Goal: Transaction & Acquisition: Book appointment/travel/reservation

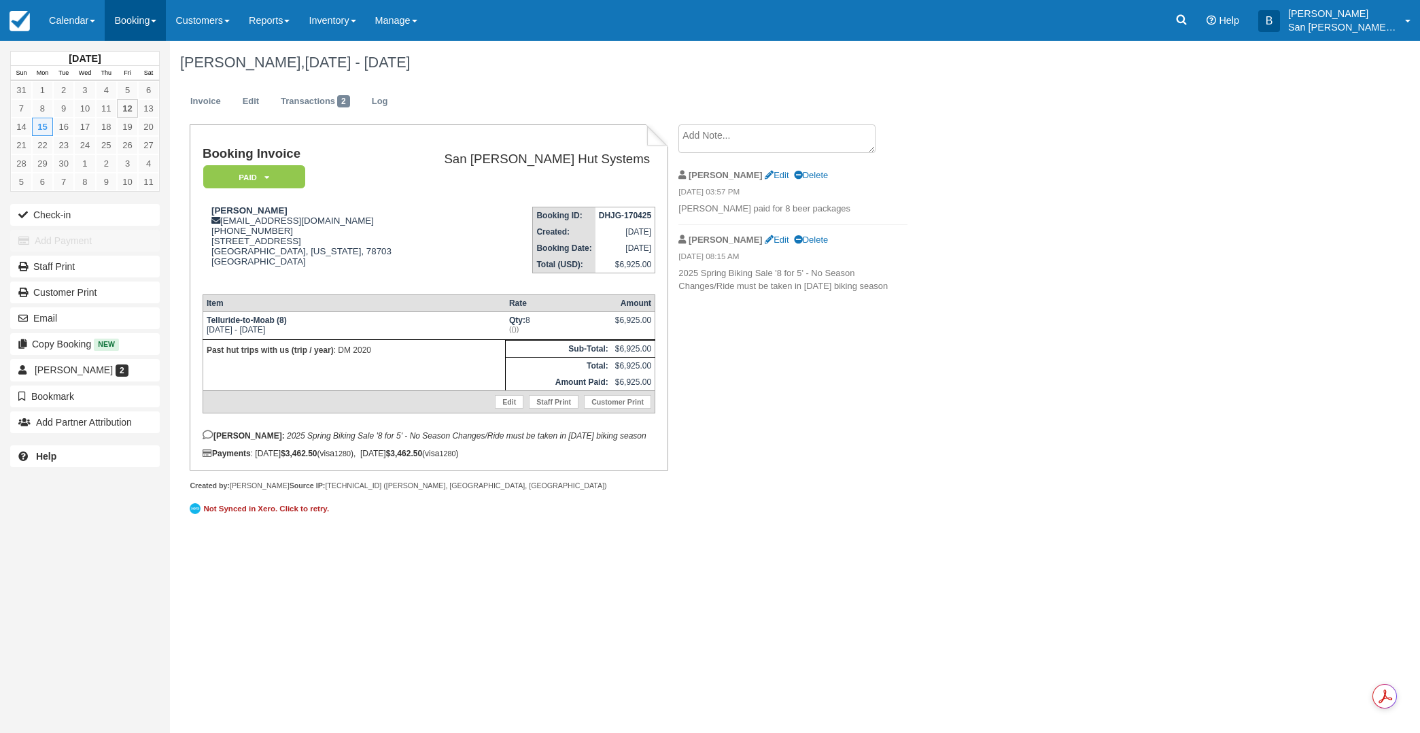
click at [126, 23] on link "Booking" at bounding box center [135, 20] width 61 height 41
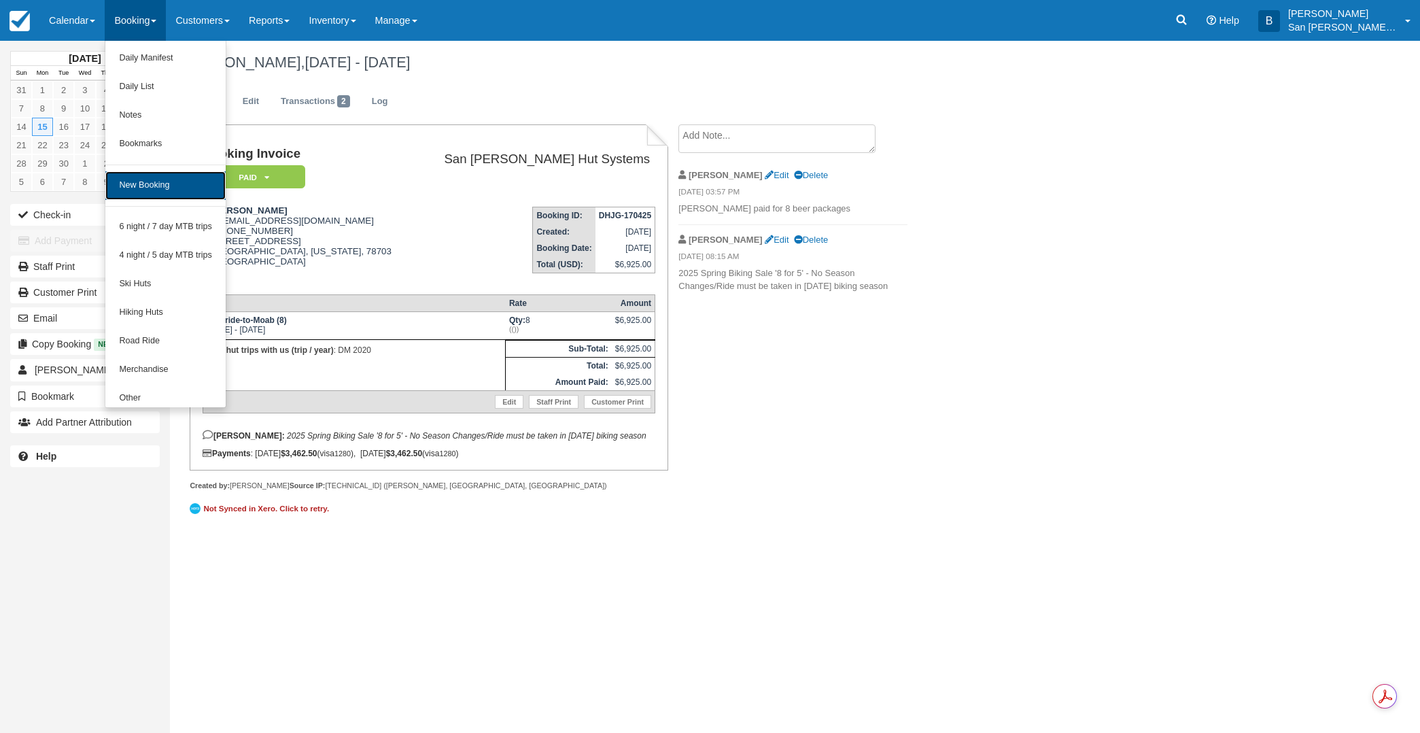
click at [154, 189] on link "New Booking" at bounding box center [165, 185] width 120 height 29
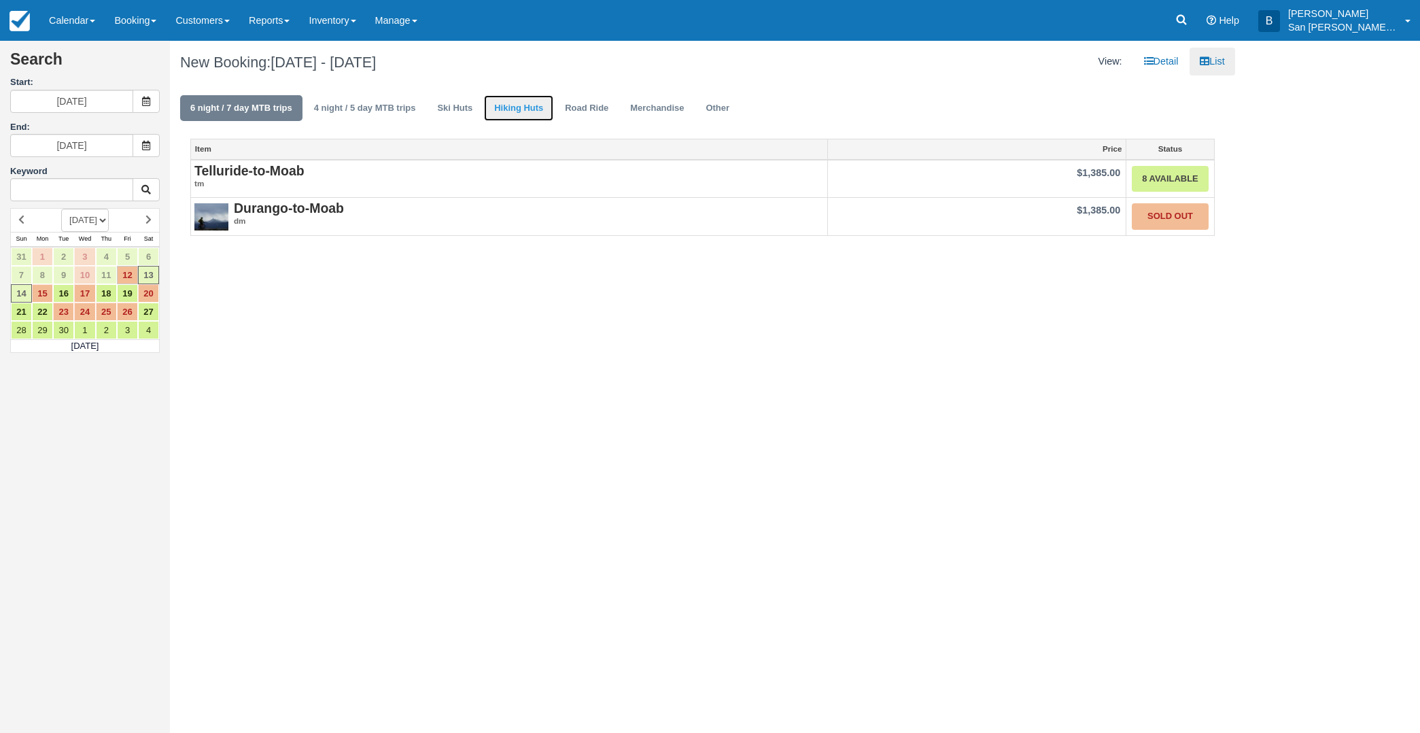
click at [510, 107] on link "Hiking Huts" at bounding box center [518, 108] width 69 height 27
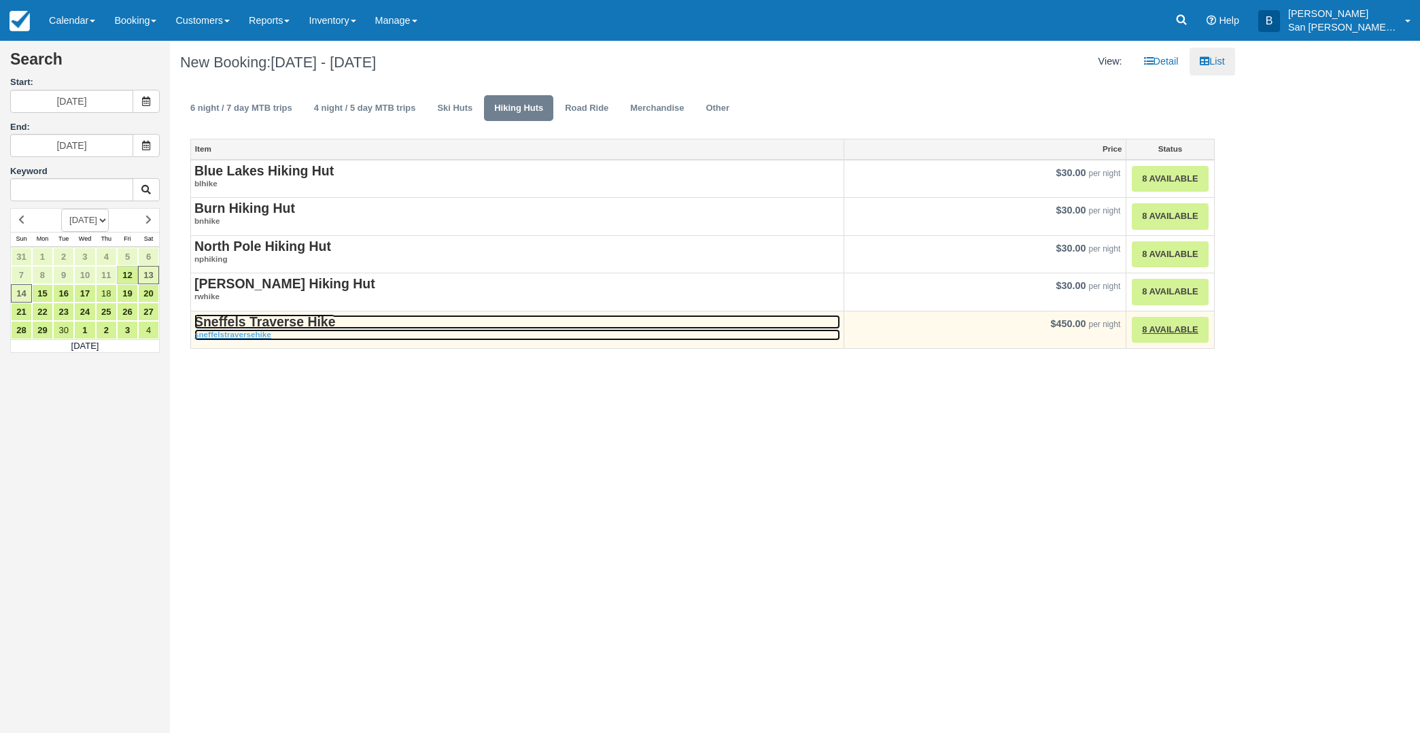
click at [299, 321] on strong "Sneffels Traverse Hike" at bounding box center [264, 321] width 141 height 15
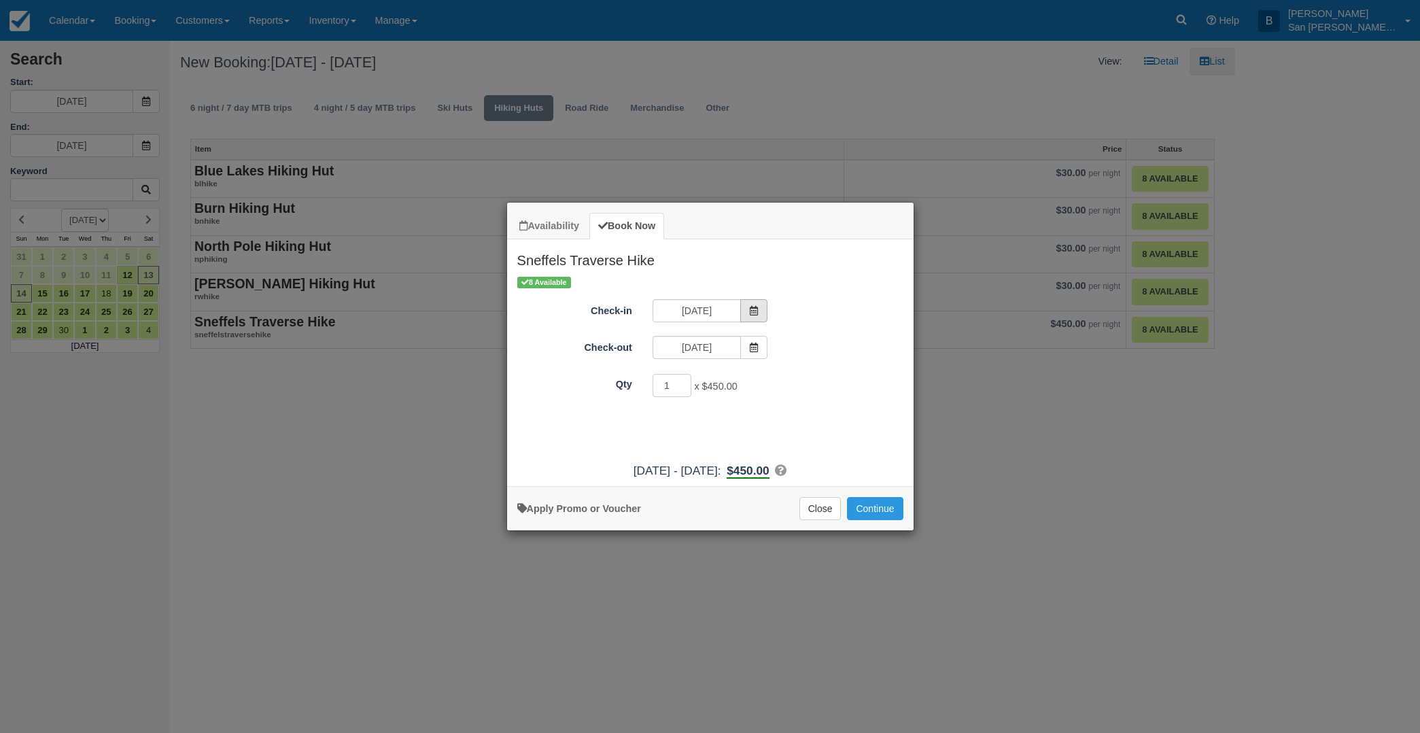
click at [753, 313] on icon "Item Modal" at bounding box center [754, 311] width 10 height 10
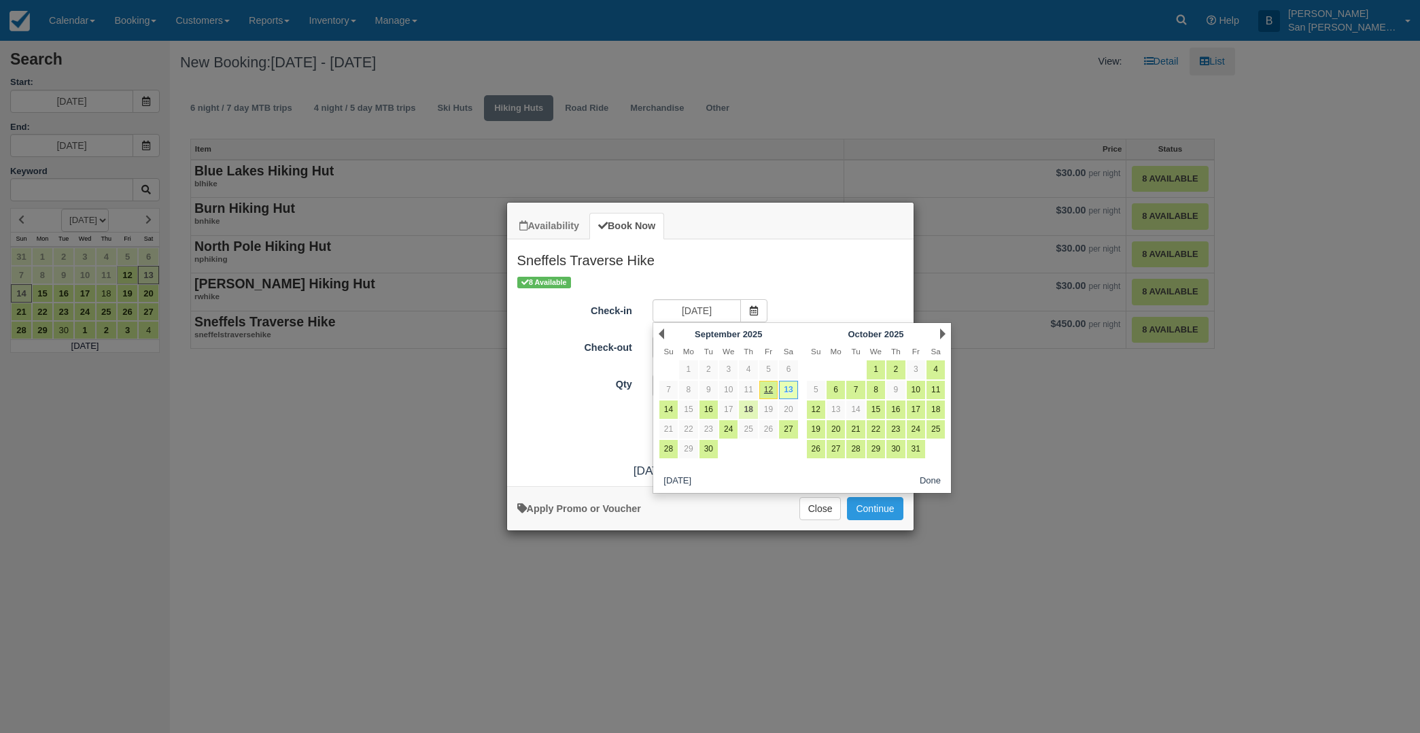
click at [754, 408] on link "18" at bounding box center [748, 409] width 18 height 18
type input "09/18/25"
type input "09/19/25"
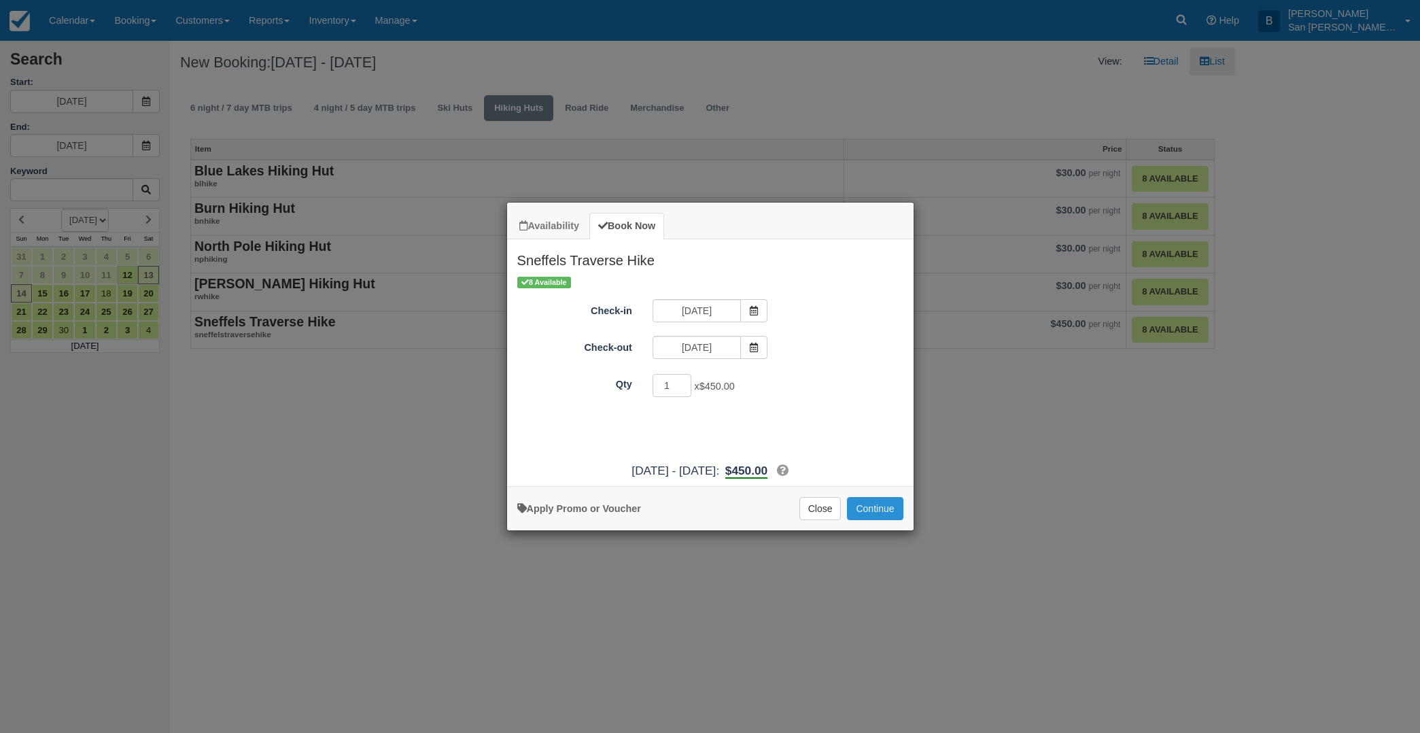
click at [883, 502] on button "Continue" at bounding box center [875, 508] width 56 height 23
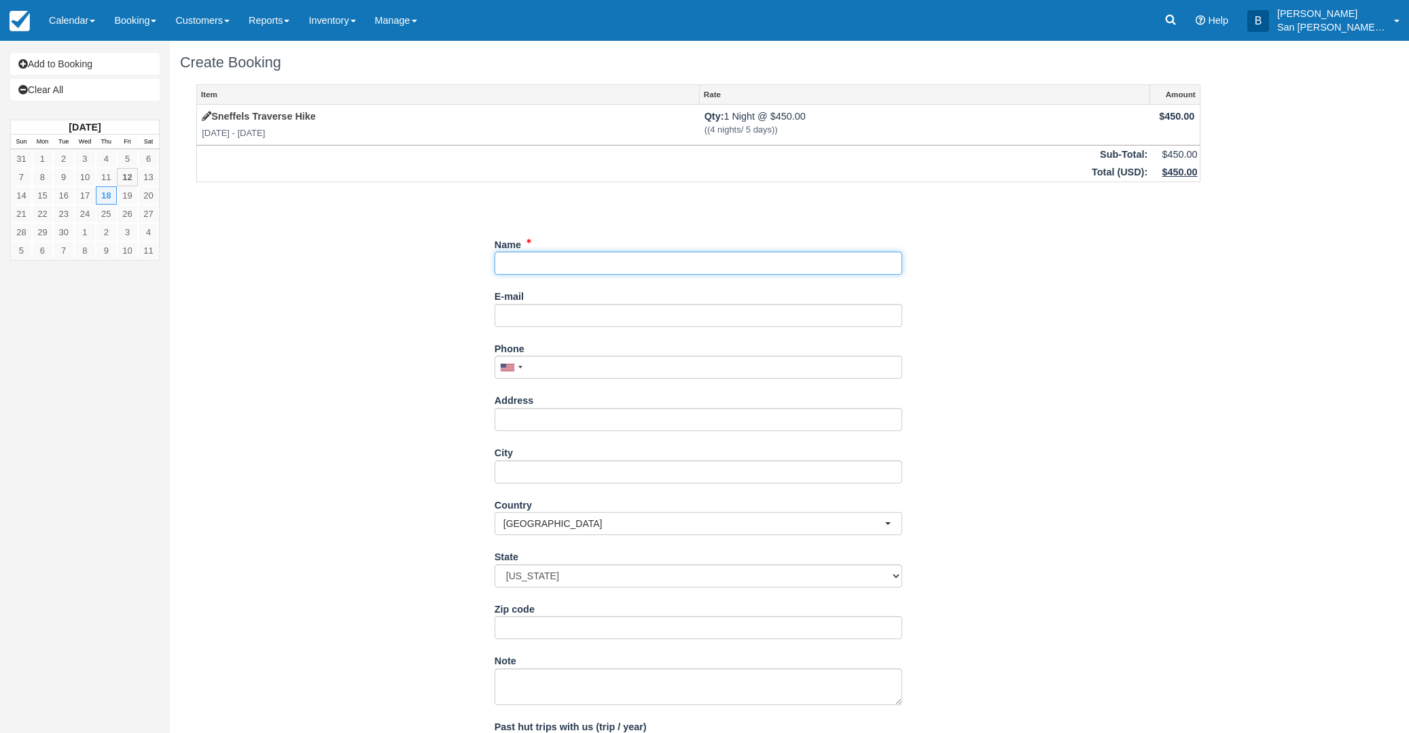
click at [540, 260] on input "Name" at bounding box center [699, 262] width 408 height 23
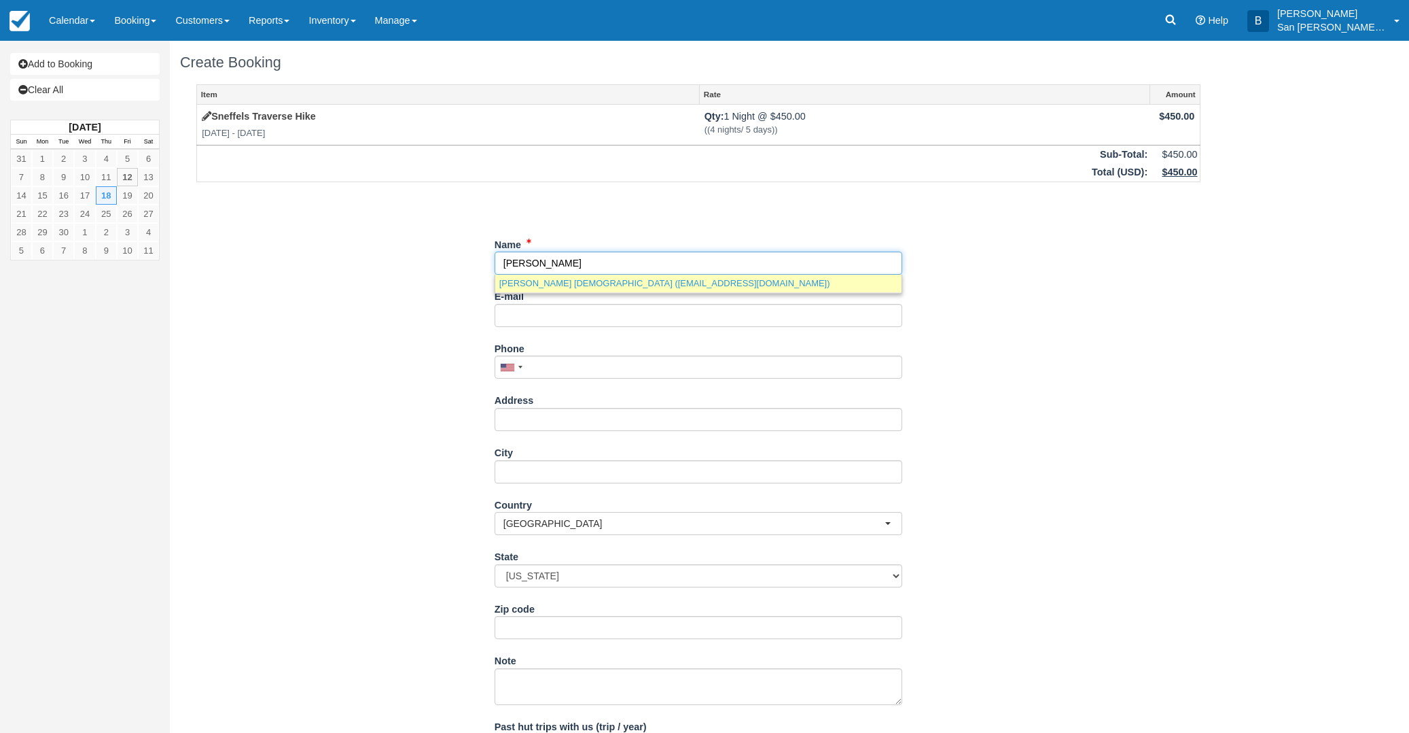
click at [563, 289] on link "Camille Bibles (c.bibles@icloud.com)" at bounding box center [698, 283] width 406 height 17
type input "[PERSON_NAME] [DEMOGRAPHIC_DATA]"
type input "[EMAIL_ADDRESS][DOMAIN_NAME]"
type input "[STREET_ADDRESS][PERSON_NAME]"
type input "Flagstaff"
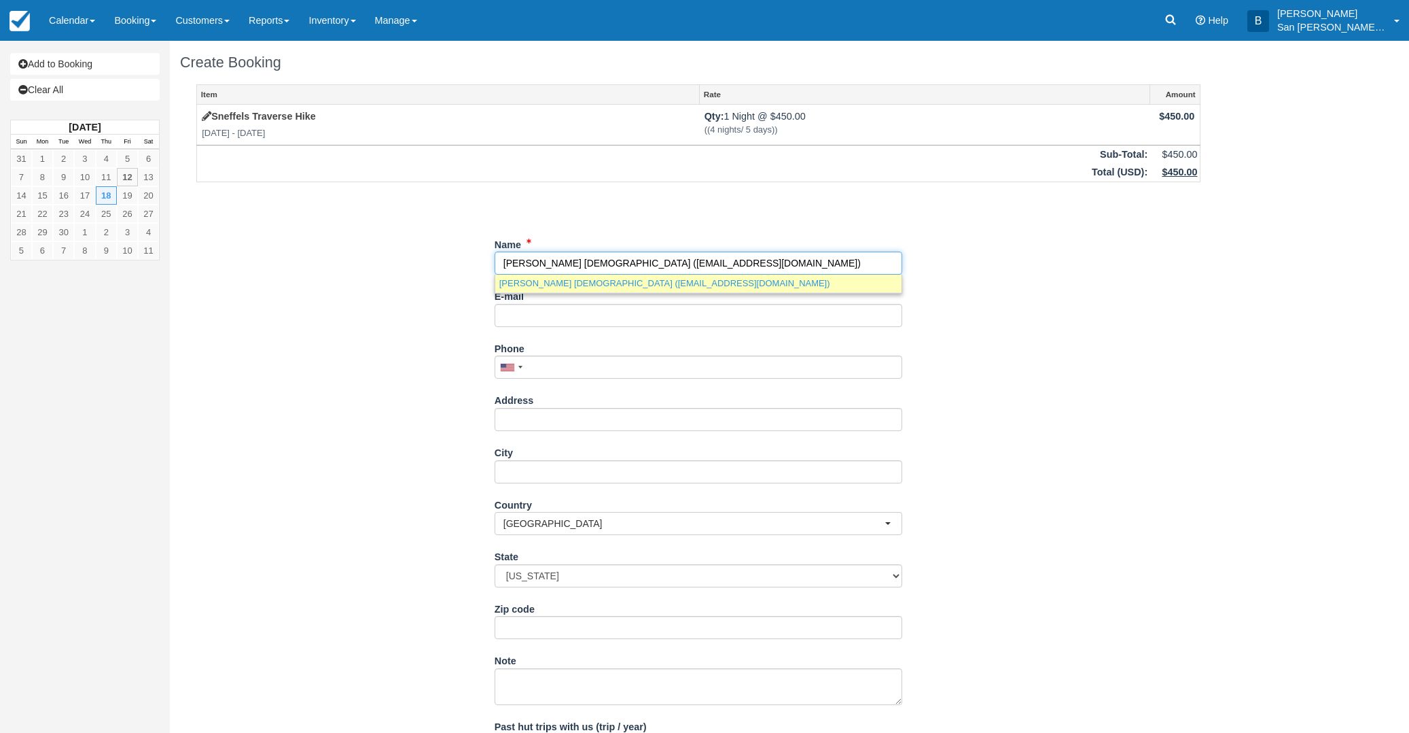
select select "AZ"
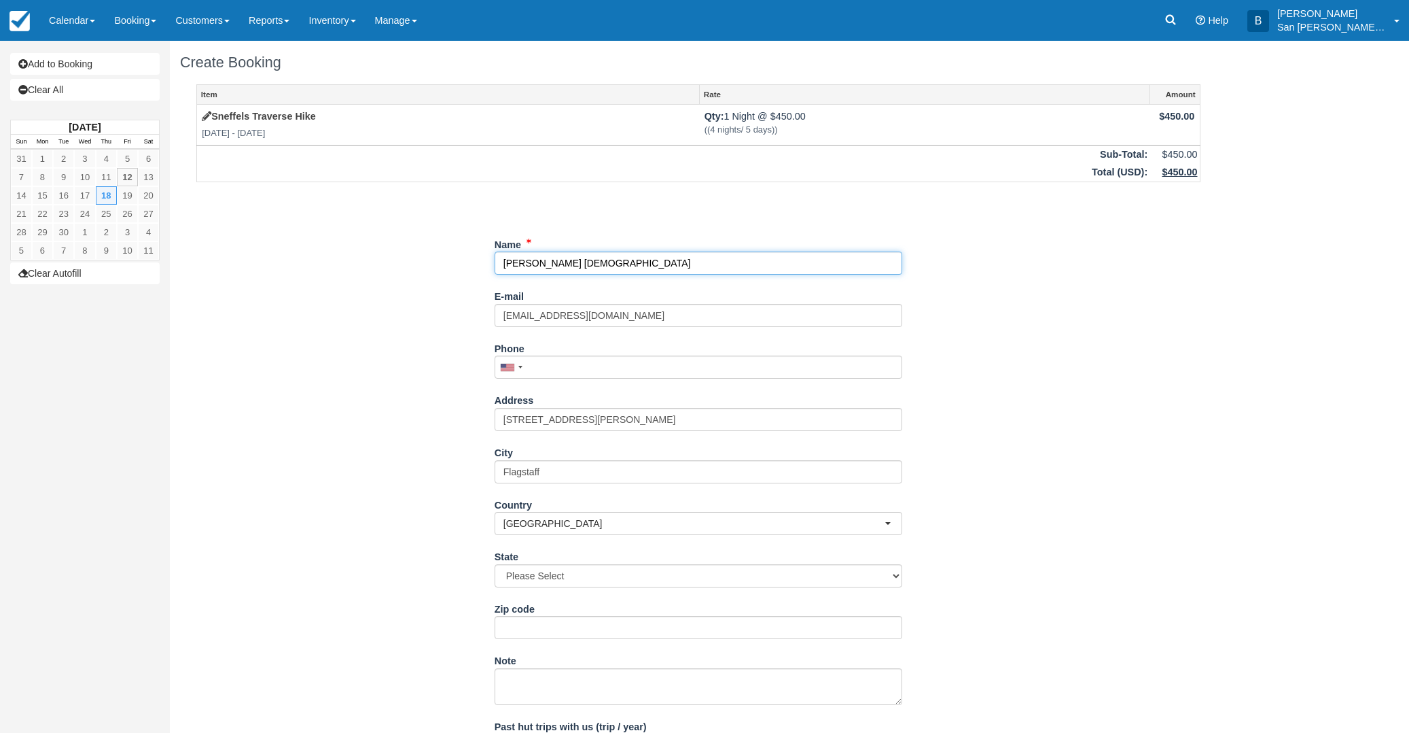
select select "AZ"
type input "[PERSON_NAME] [DEMOGRAPHIC_DATA]"
click at [545, 373] on input "Phone" at bounding box center [699, 366] width 408 height 23
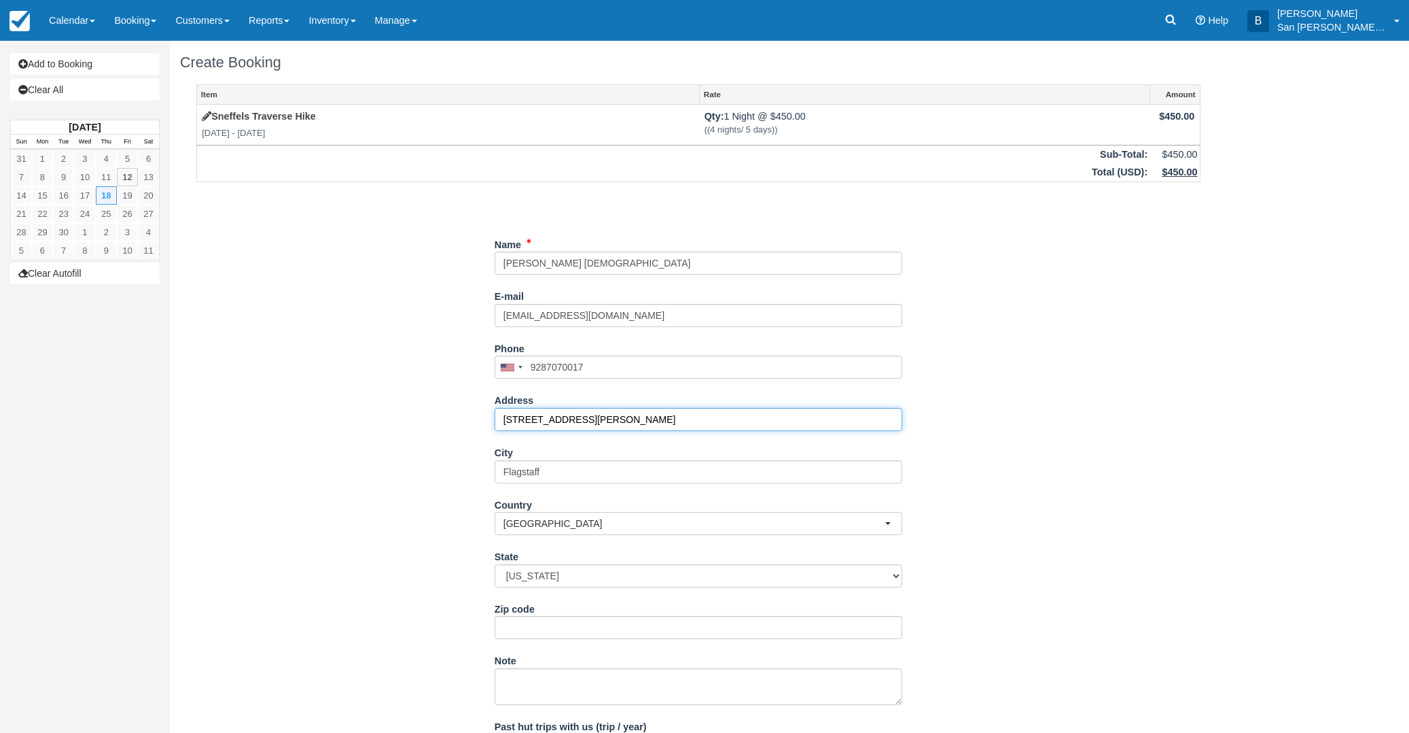
type input "(928) 707-0017"
click at [604, 425] on input "[STREET_ADDRESS][PERSON_NAME]" at bounding box center [699, 419] width 408 height 23
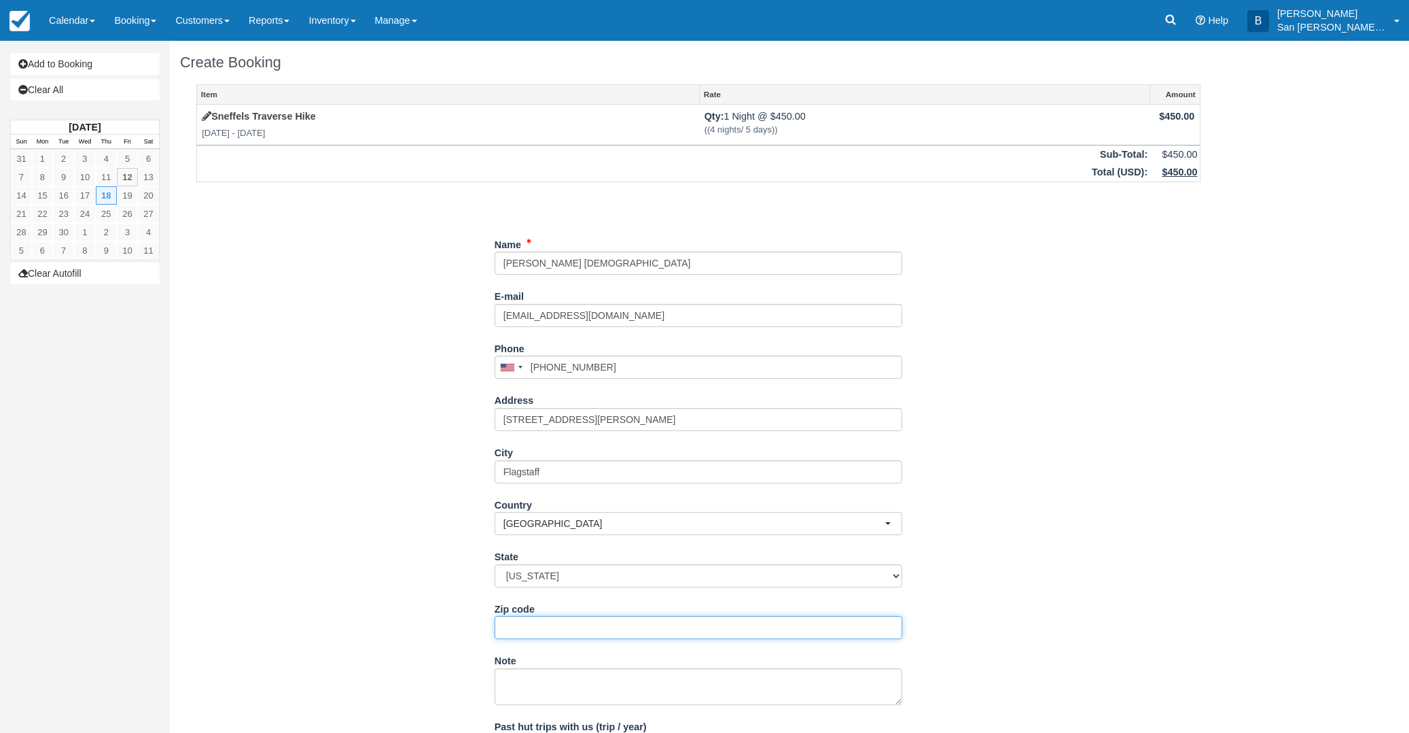
click at [535, 631] on input "Zip code" at bounding box center [699, 627] width 408 height 23
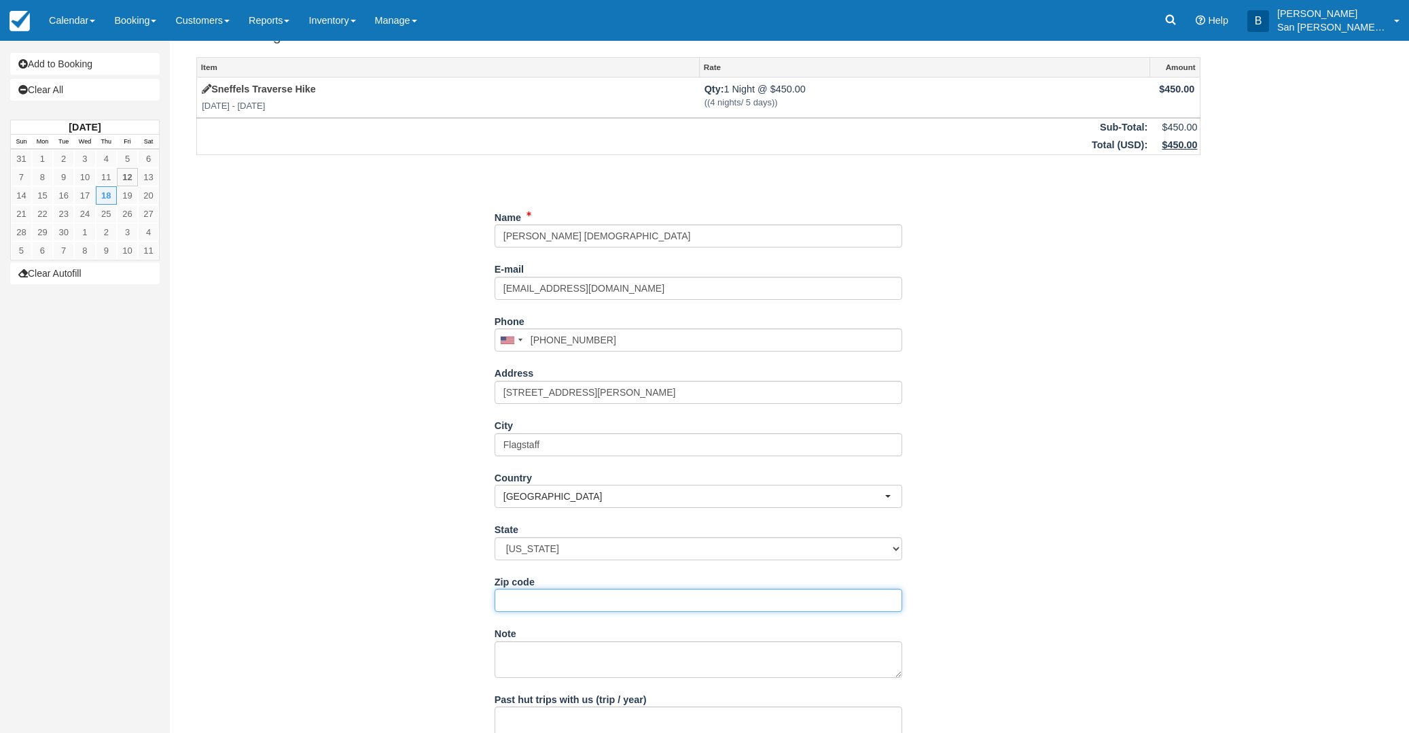
scroll to position [113, 0]
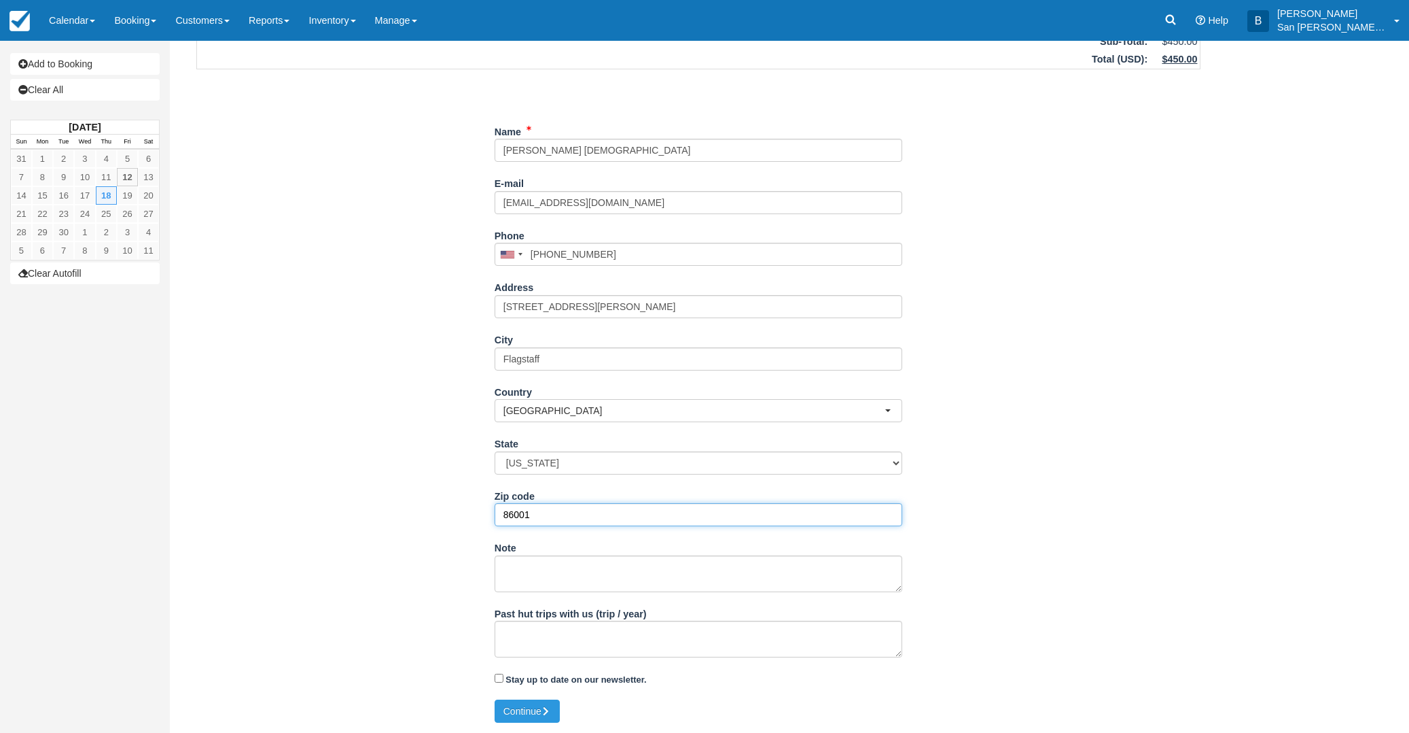
type input "86001"
click at [588, 642] on textarea "Past hut trips with us (trip / year)" at bounding box center [699, 638] width 408 height 37
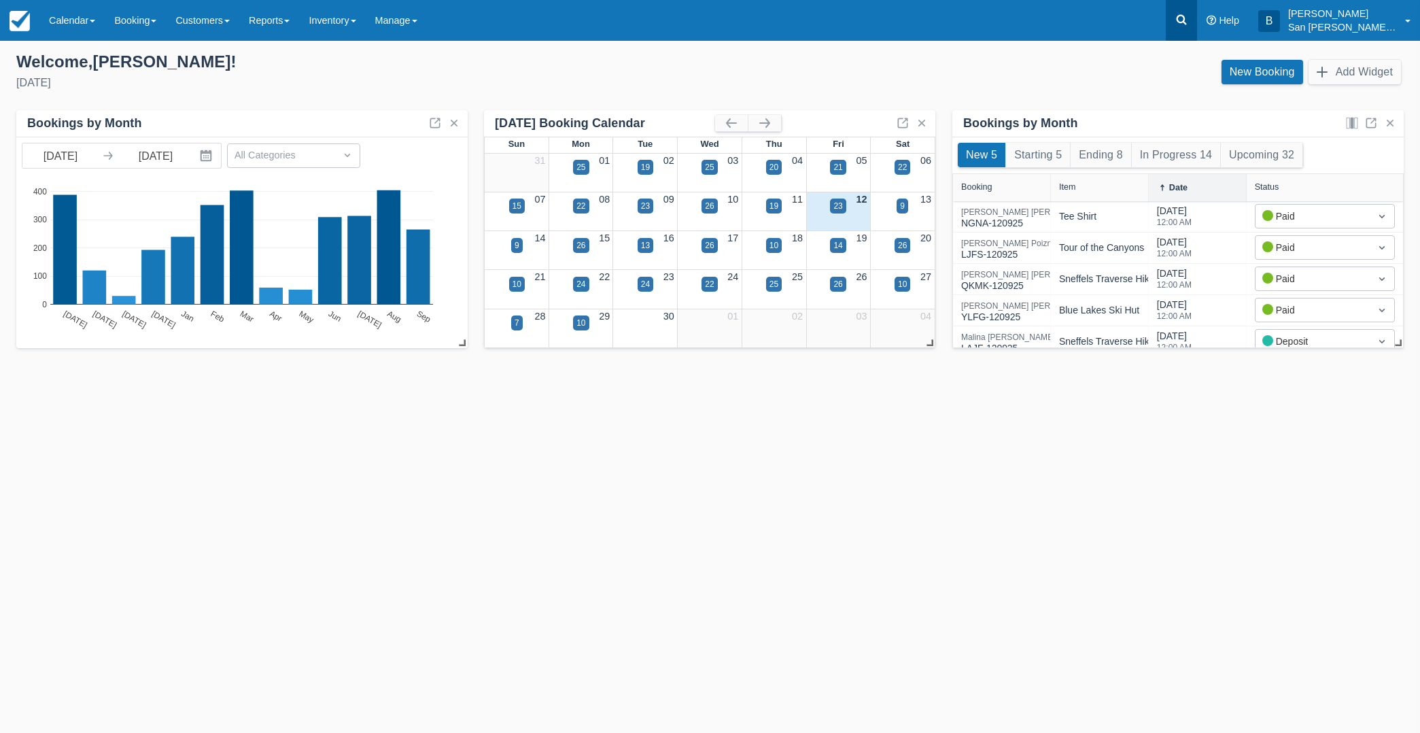
click at [1188, 24] on icon at bounding box center [1181, 20] width 14 height 14
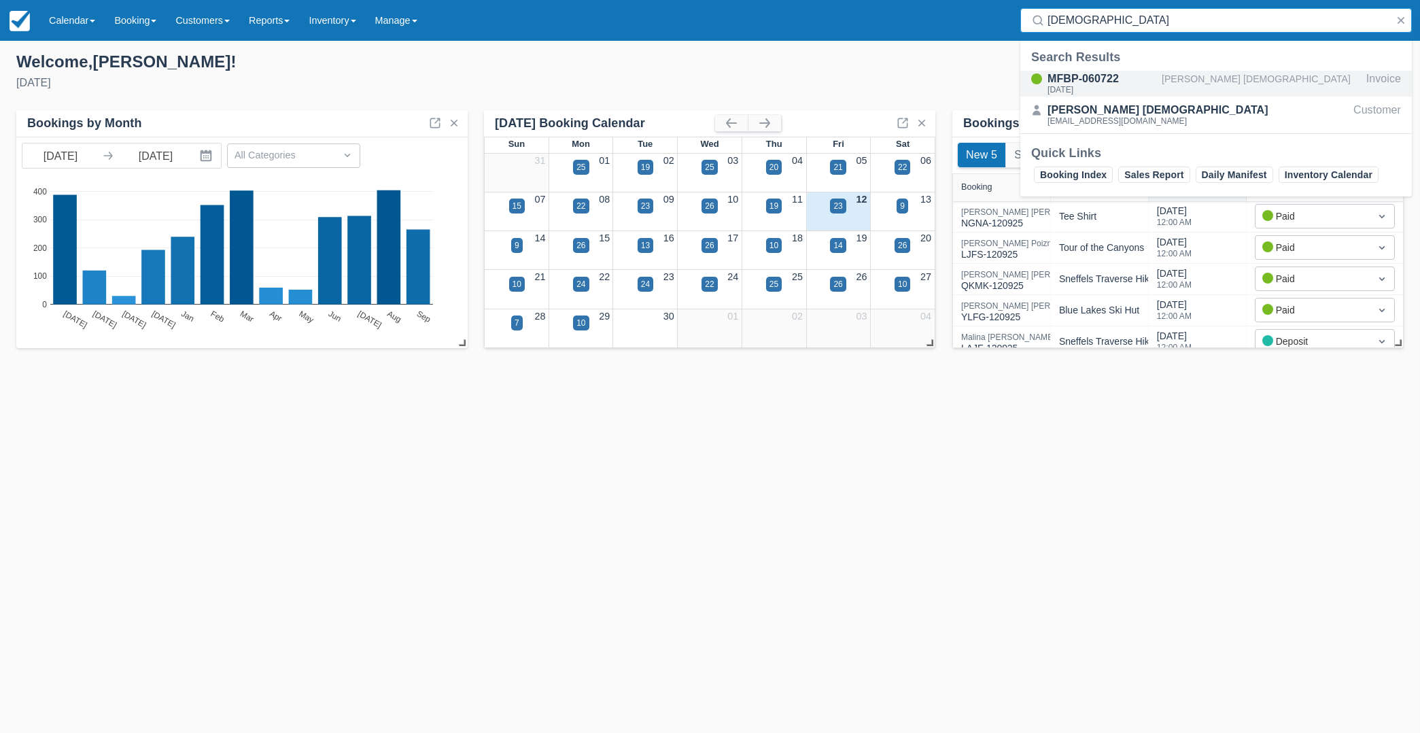
type input "Bibles"
click at [1085, 80] on div "MFBP-060722" at bounding box center [1101, 79] width 109 height 16
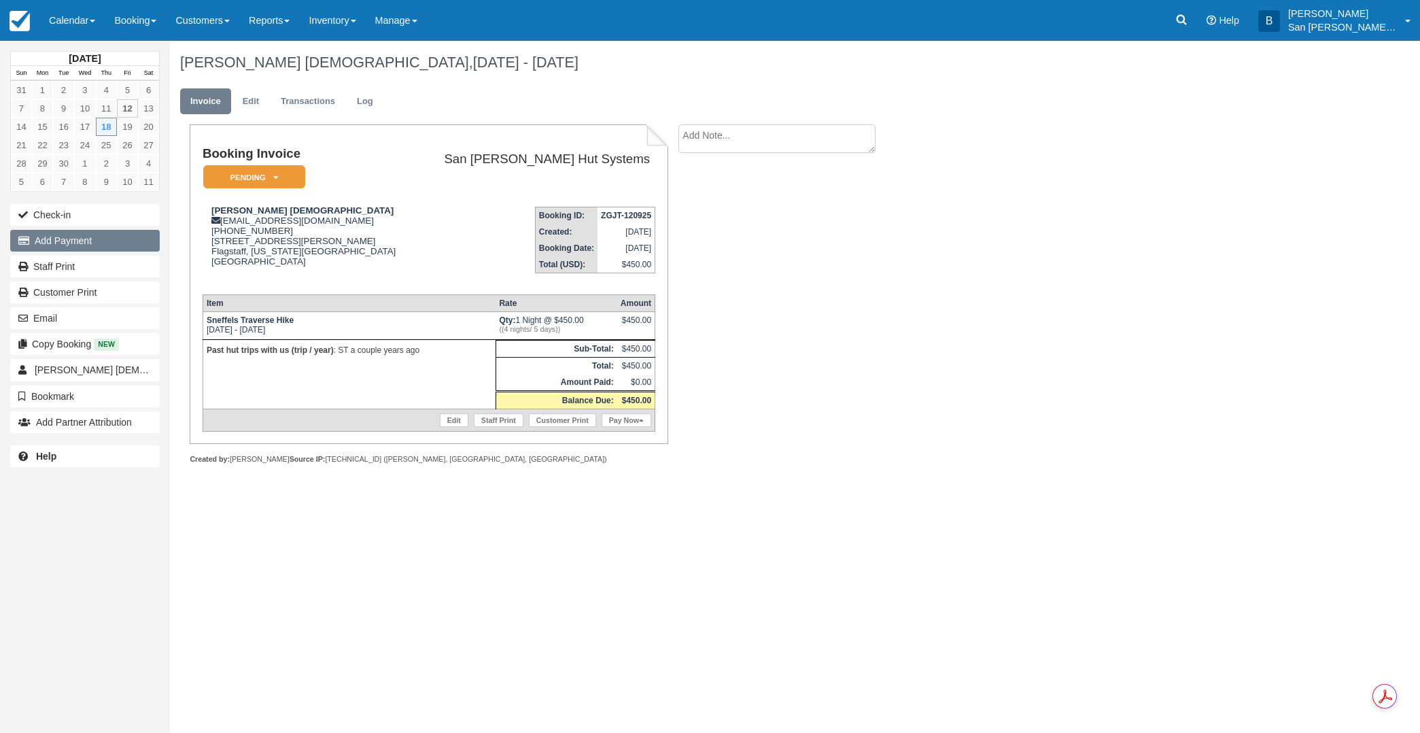
click at [67, 237] on button "Add Payment" at bounding box center [85, 241] width 150 height 22
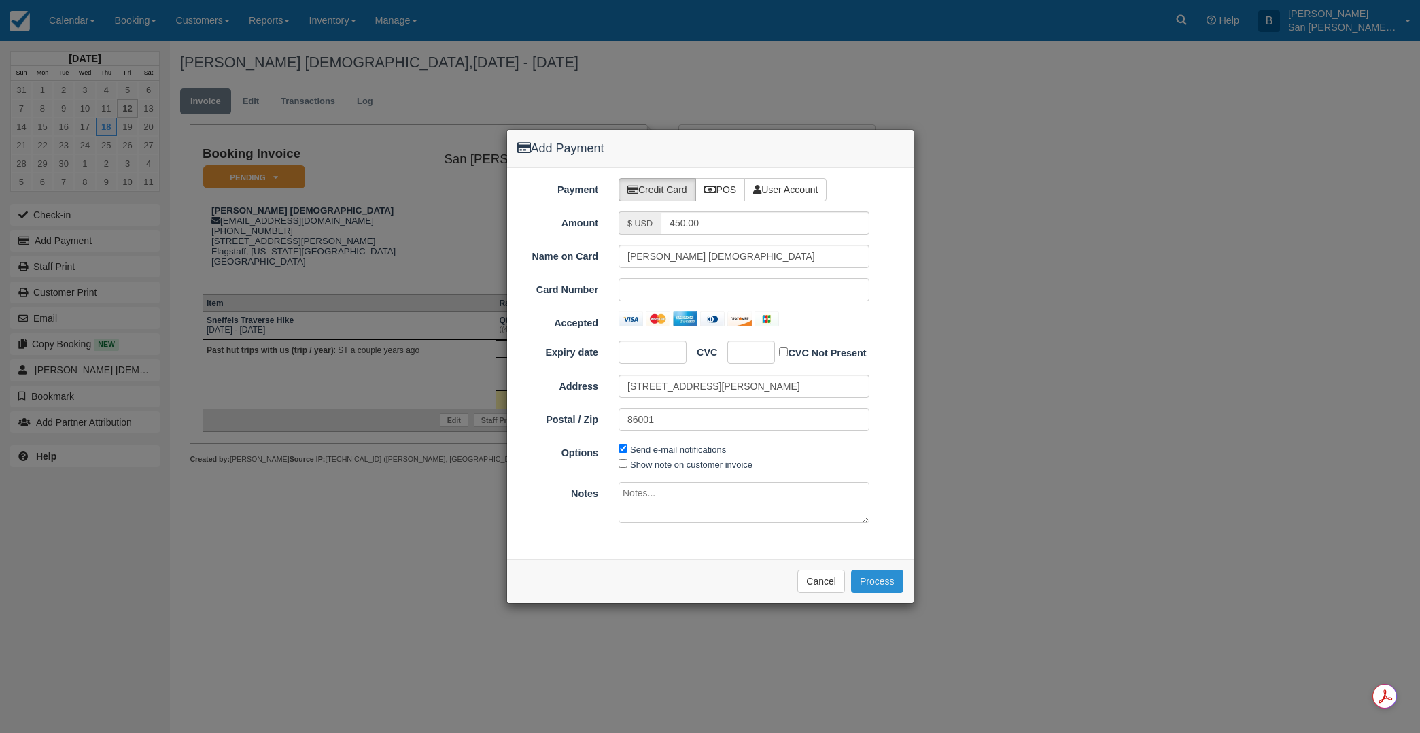
click at [885, 579] on button "Process" at bounding box center [877, 580] width 52 height 23
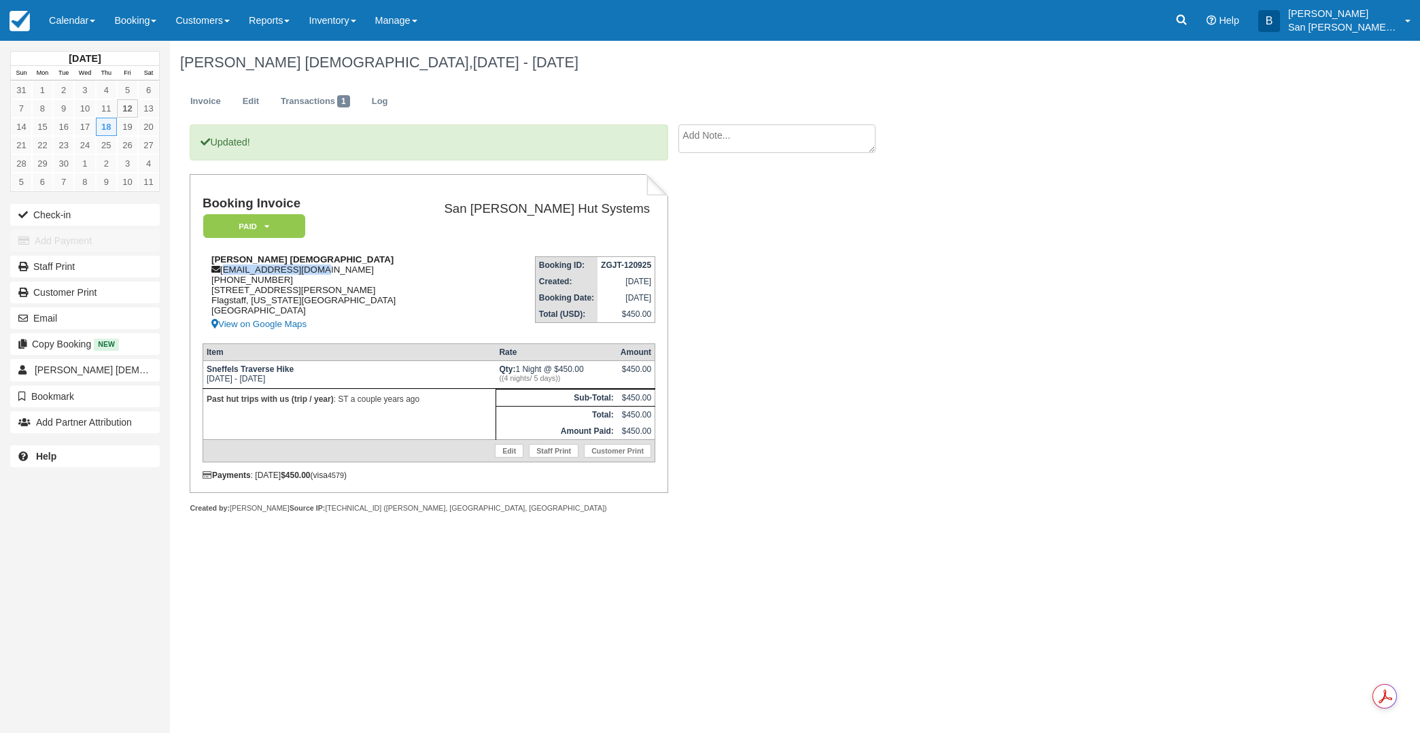
drag, startPoint x: 222, startPoint y: 270, endPoint x: 335, endPoint y: 271, distance: 112.8
click at [357, 270] on div "[PERSON_NAME] [DEMOGRAPHIC_DATA] [EMAIL_ADDRESS][DOMAIN_NAME] [PHONE_NUMBER] [S…" at bounding box center [309, 293] width 213 height 78
copy div "[EMAIL_ADDRESS][DOMAIN_NAME]"
click at [56, 261] on link "Staff Print" at bounding box center [85, 267] width 150 height 22
click at [1024, 379] on div "[PERSON_NAME] [DEMOGRAPHIC_DATA], [DATE] - [DATE] Invoice Edit Transactions 1 L…" at bounding box center [702, 292] width 1065 height 502
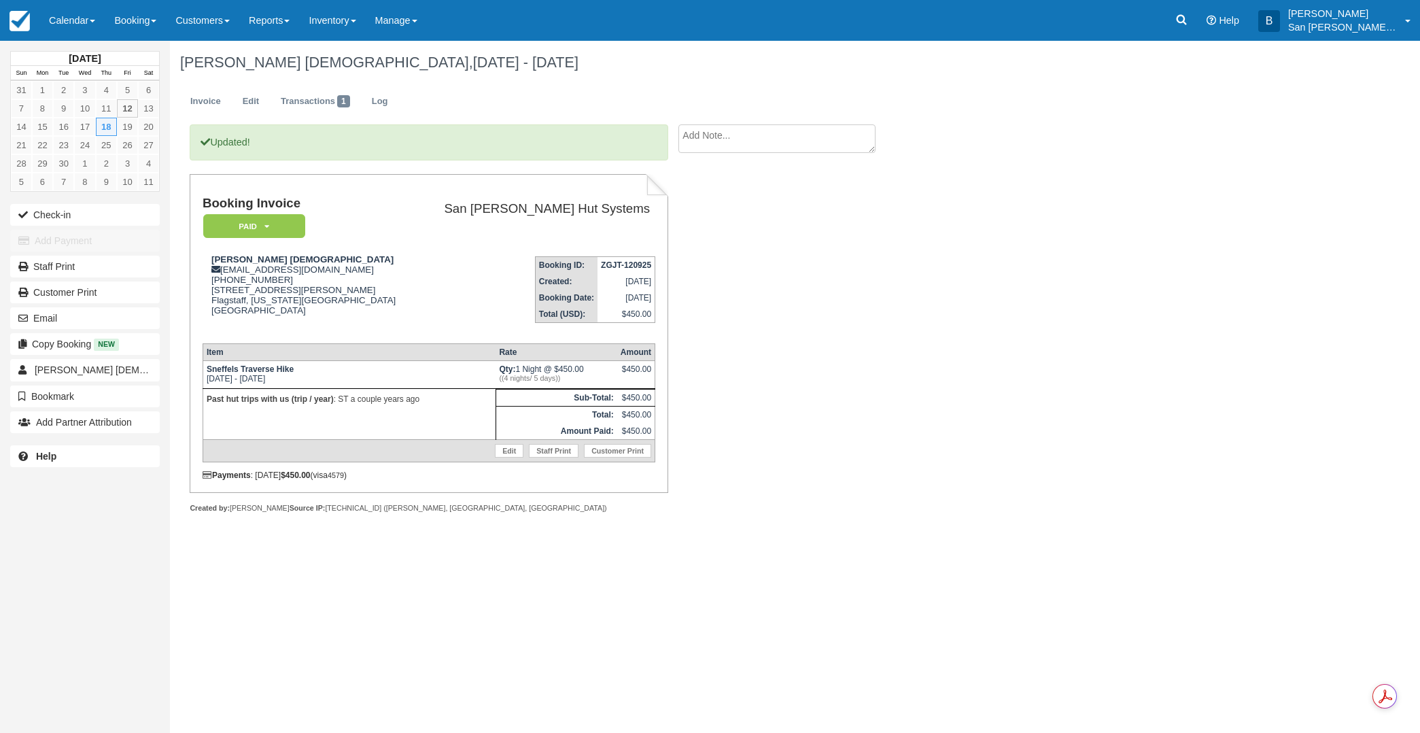
click at [735, 142] on textarea at bounding box center [776, 138] width 197 height 29
type textarea "requested her first name be used on the public online calendar for security rea…"
click at [722, 224] on button "Create" at bounding box center [708, 216] width 61 height 23
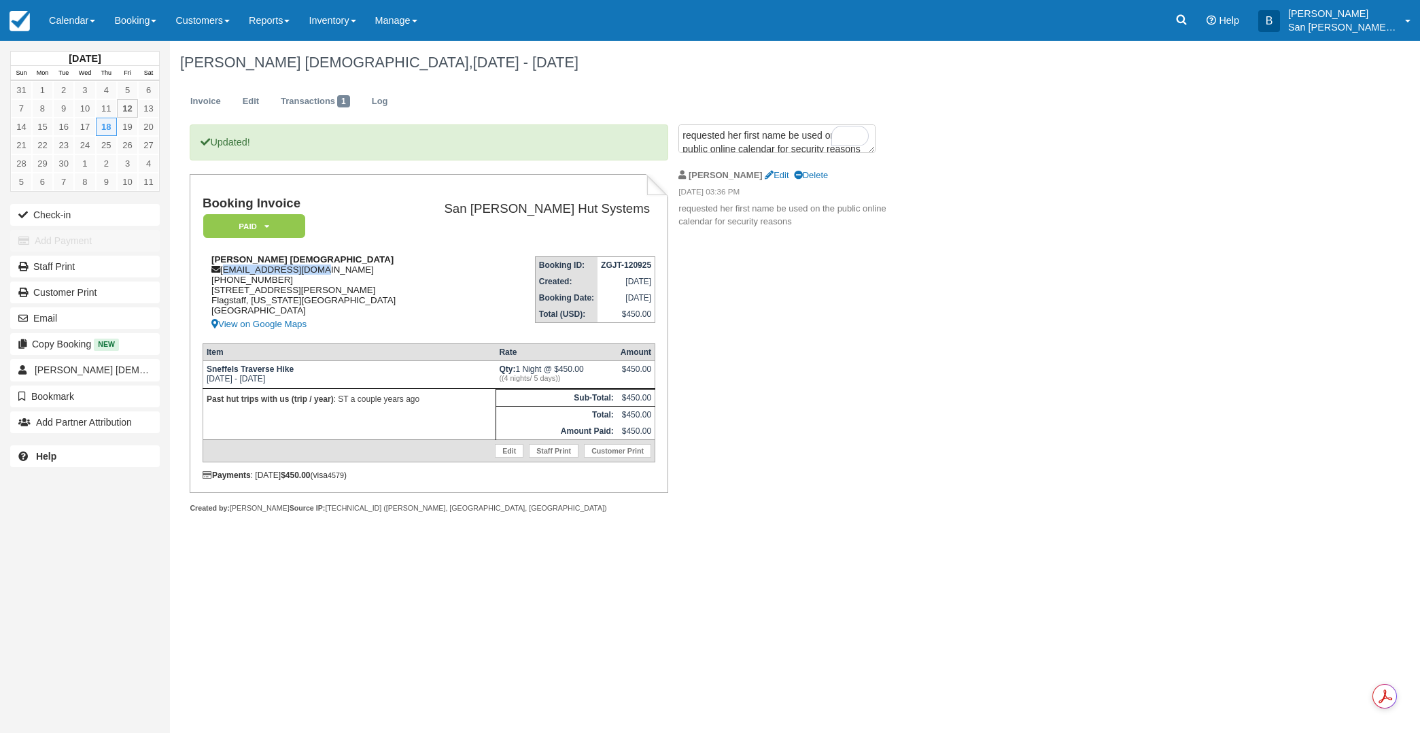
drag, startPoint x: 222, startPoint y: 269, endPoint x: 313, endPoint y: 266, distance: 91.1
click at [313, 266] on div "Camille Bibles c.bibles@icloud.com 1 (928) 707-0017 2911 N Boldt Dr. Flagstaff,…" at bounding box center [309, 293] width 213 height 78
copy div "c.bibles@icloud.com"
click at [1183, 20] on icon at bounding box center [1181, 20] width 14 height 14
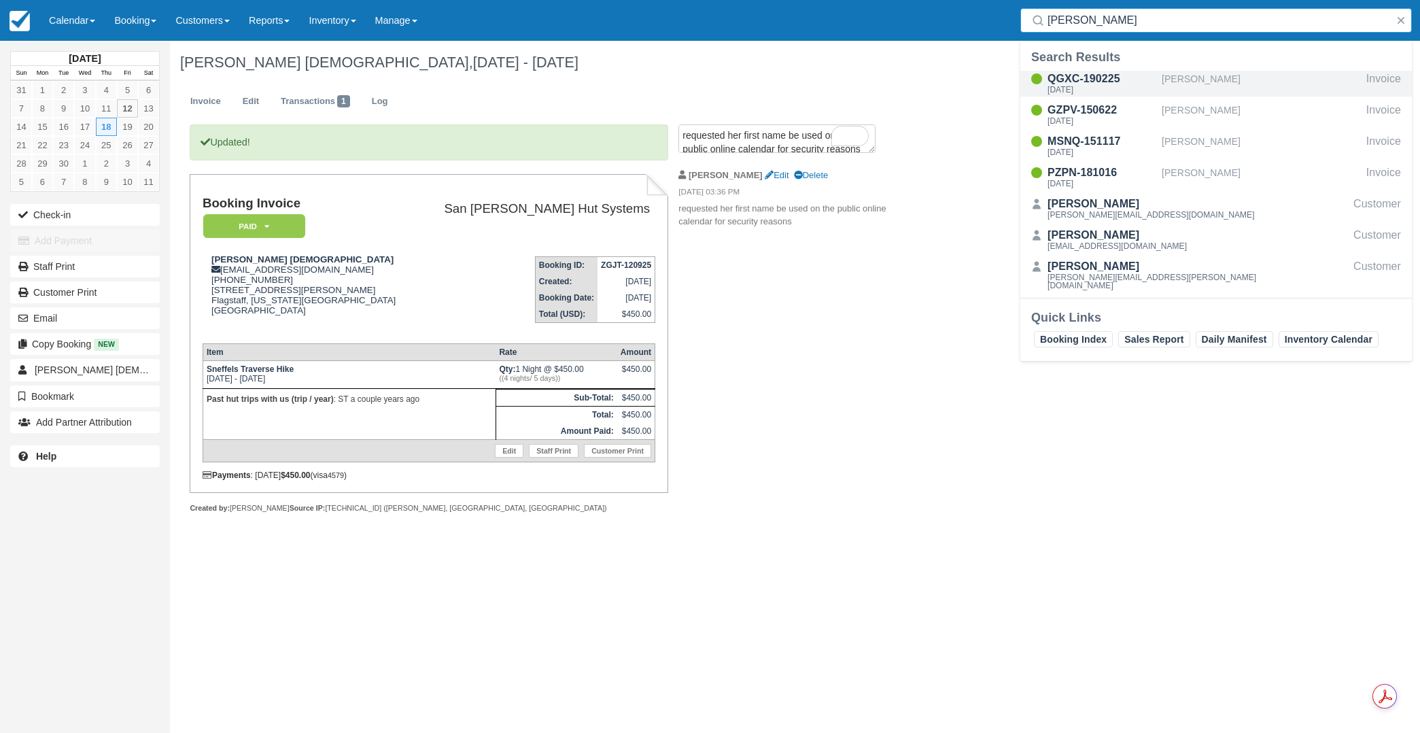
type input "dyer"
click at [1095, 84] on div "QGXC-190225" at bounding box center [1101, 79] width 109 height 16
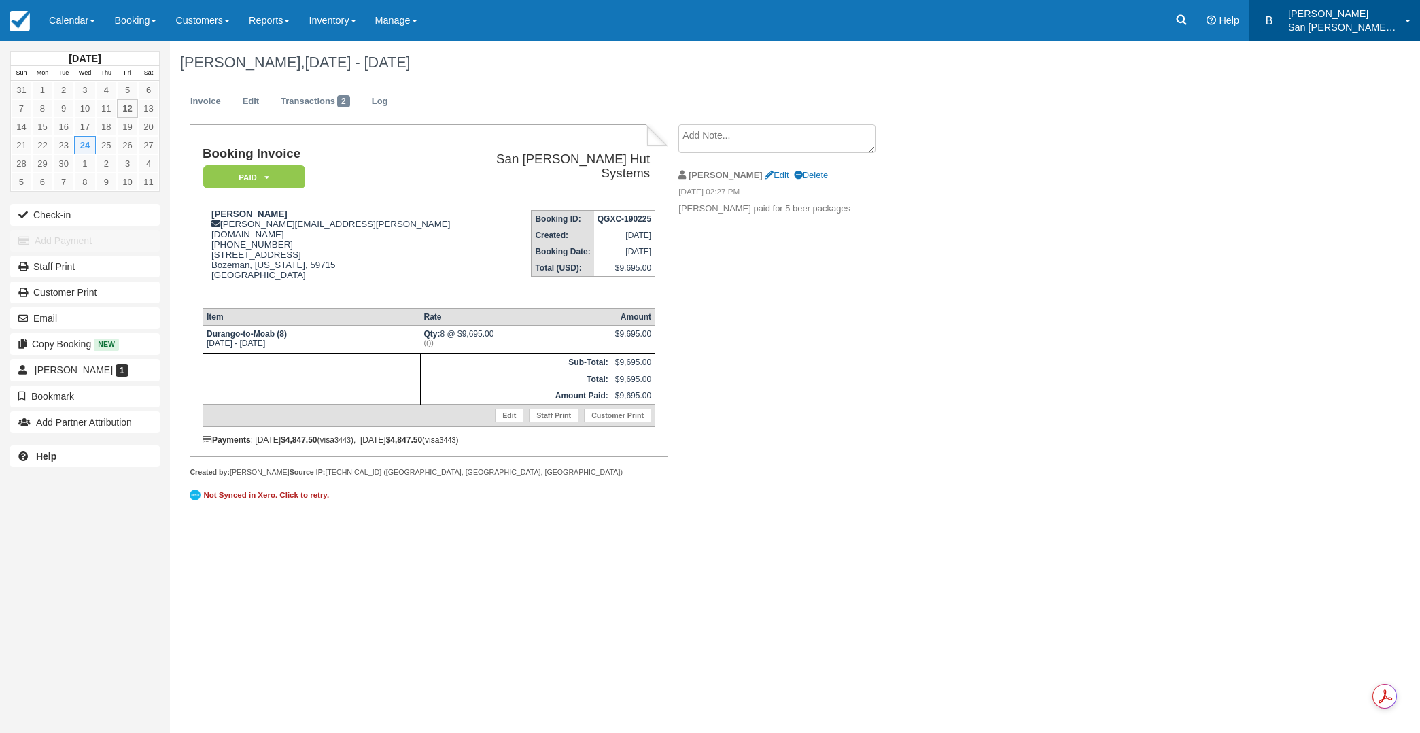
click at [1333, 27] on p "San [PERSON_NAME] Hut Systems" at bounding box center [1342, 27] width 109 height 14
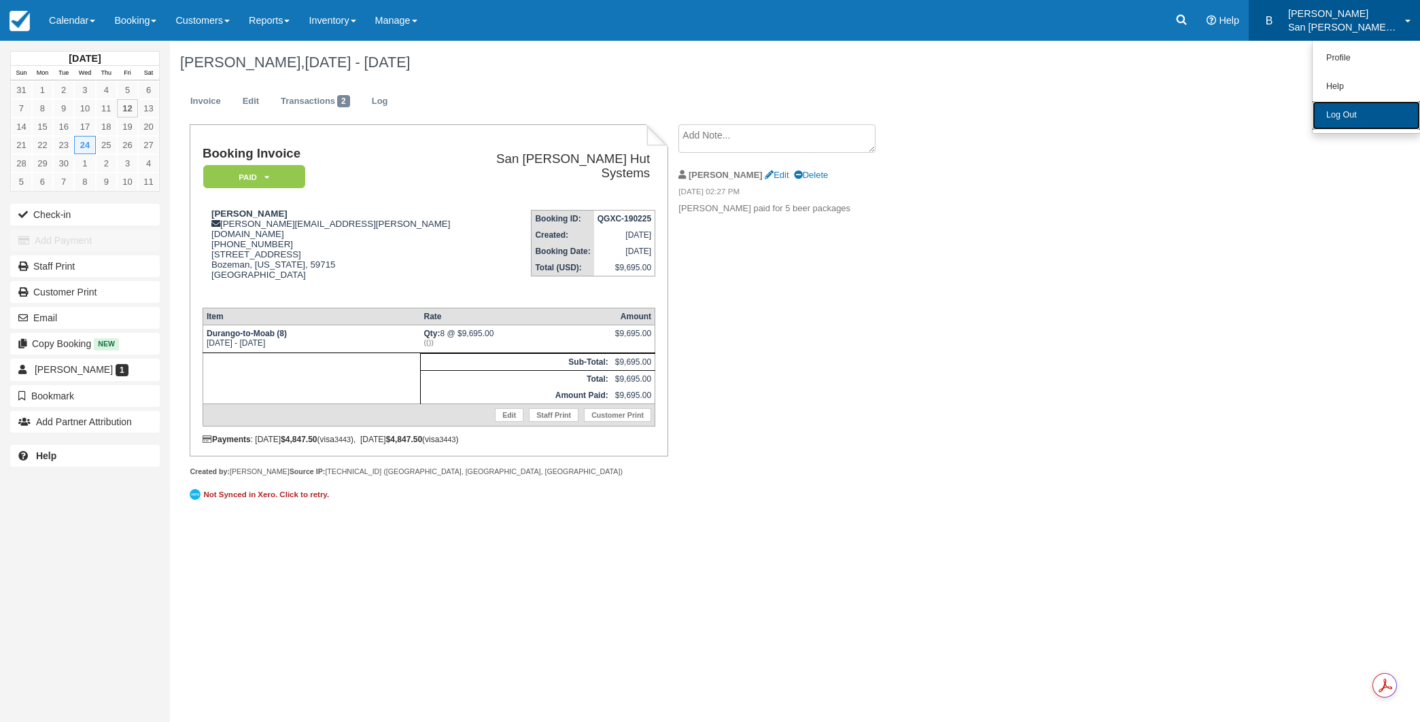
click at [1322, 107] on link "Log Out" at bounding box center [1365, 115] width 107 height 29
